Goal: Use online tool/utility: Utilize a website feature to perform a specific function

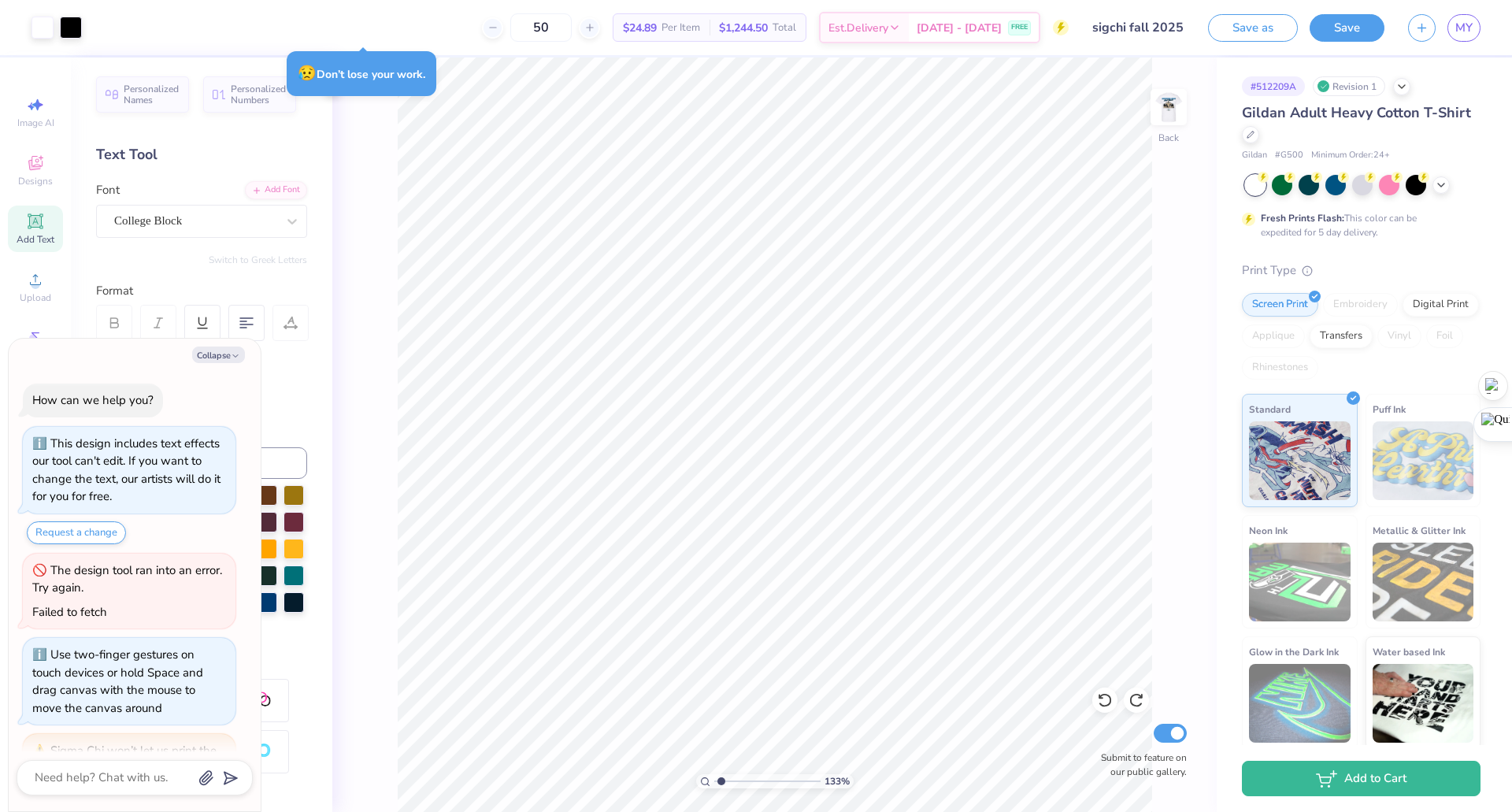
scroll to position [378, 0]
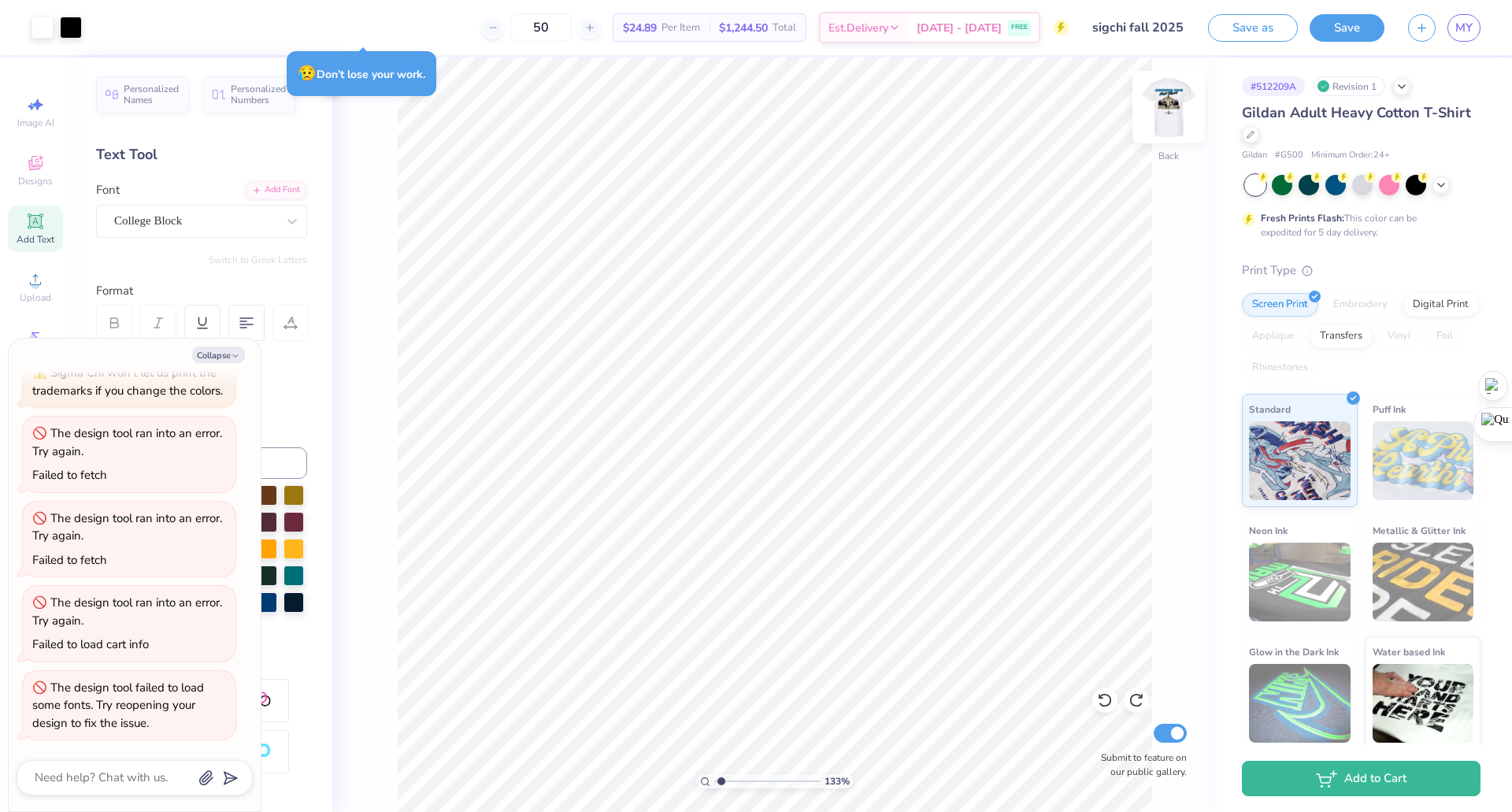
click at [1175, 109] on img at bounding box center [1168, 107] width 63 height 63
type input "1.32977984811624"
type textarea "x"
type input "1.32977984811624"
type textarea "x"
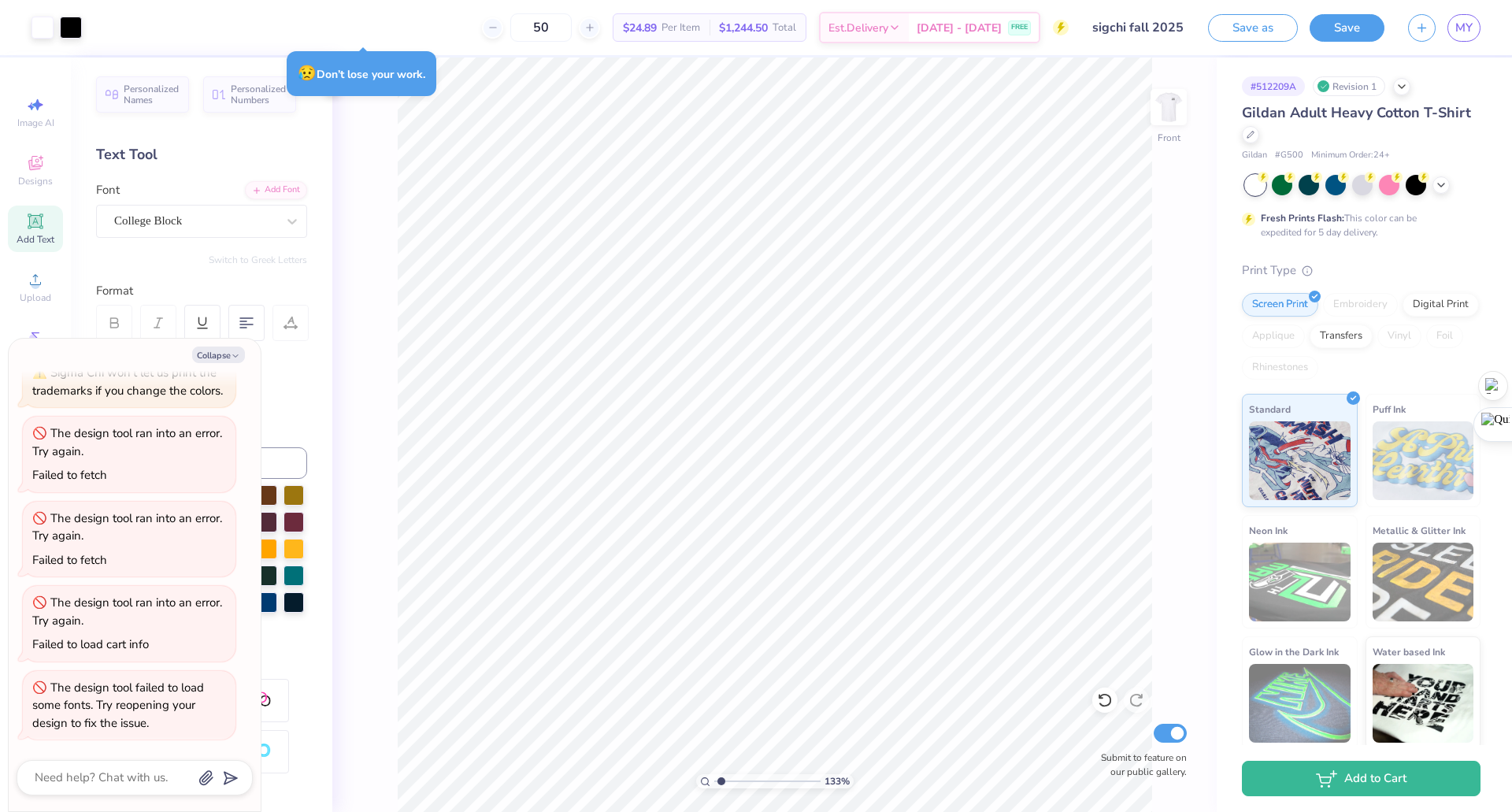
type input "1.32977984811624"
type textarea "x"
type input "1.32977984811624"
type textarea "x"
type input "1.32977984811624"
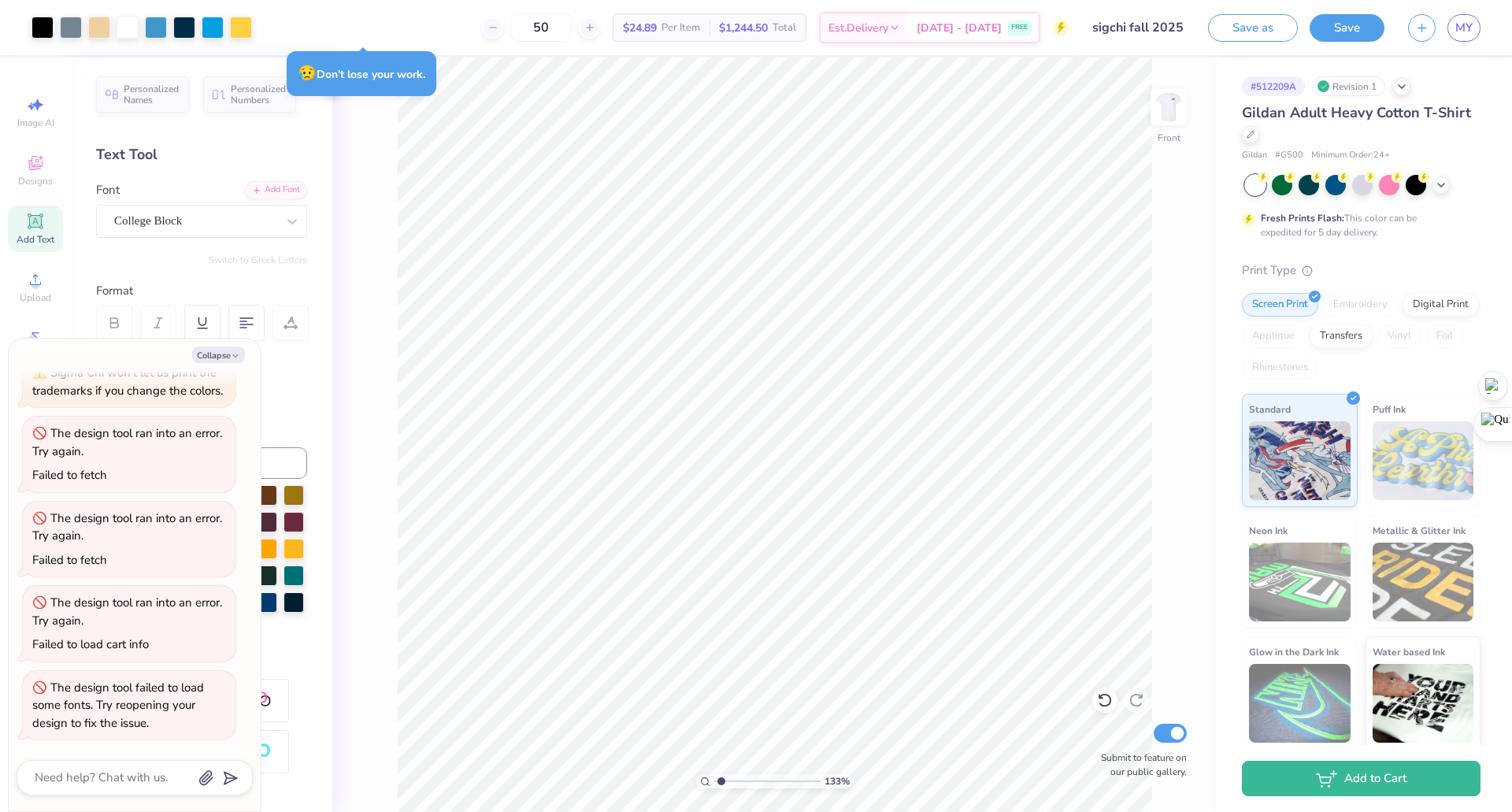
type textarea "x"
type input "1.32977984811624"
type textarea "x"
